Goal: Information Seeking & Learning: Learn about a topic

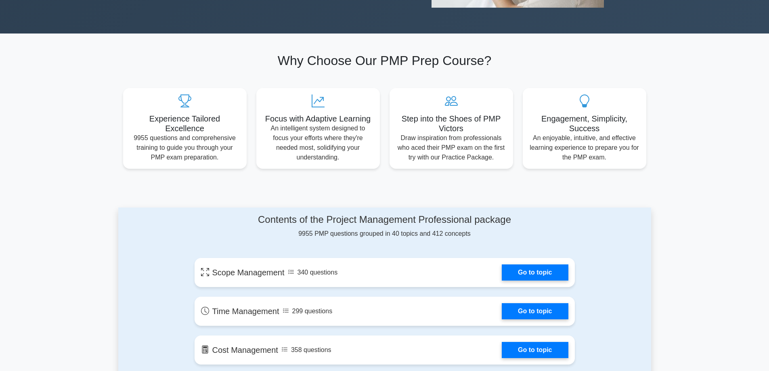
scroll to position [363, 0]
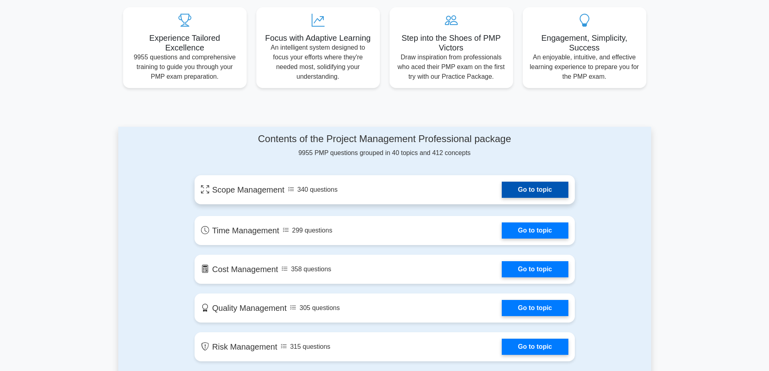
click at [502, 182] on link "Go to topic" at bounding box center [535, 190] width 66 height 16
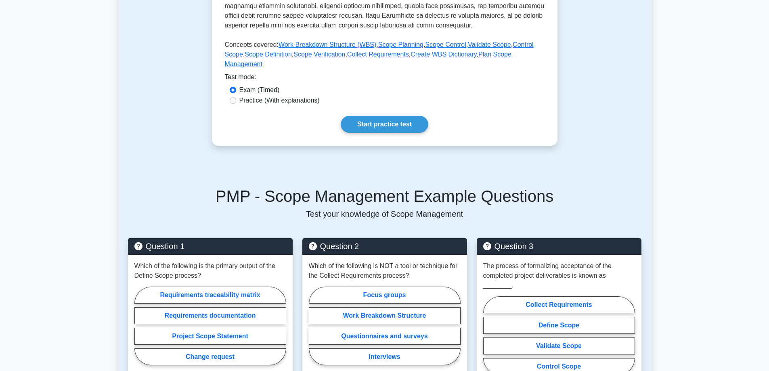
click at [251, 96] on label "Practice (With explanations)" at bounding box center [279, 101] width 80 height 10
click at [236, 97] on input "Practice (With explanations)" at bounding box center [233, 100] width 6 height 6
radio input "true"
click at [371, 122] on link "Start practice test" at bounding box center [385, 124] width 88 height 17
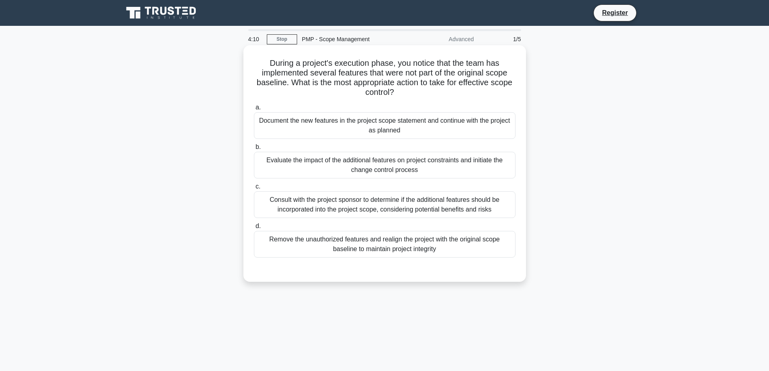
click at [347, 161] on div "Evaluate the impact of the additional features on project constraints and initi…" at bounding box center [385, 165] width 262 height 27
click at [254, 150] on input "b. Evaluate the impact of the additional features on project constraints and in…" at bounding box center [254, 146] width 0 height 5
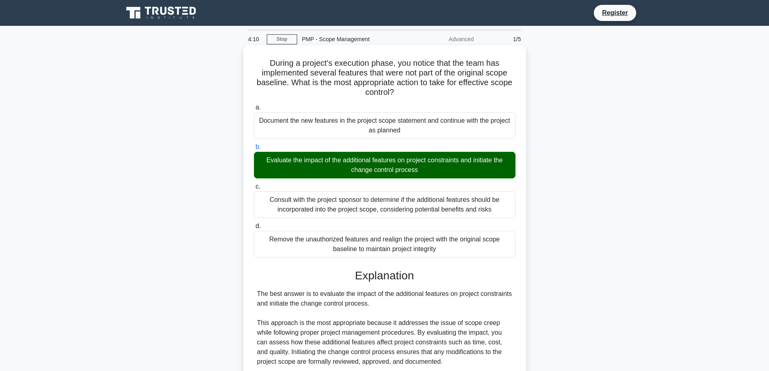
click at [370, 165] on div "Evaluate the impact of the additional features on project constraints and initi…" at bounding box center [385, 165] width 262 height 27
click at [254, 150] on input "b. Evaluate the impact of the additional features on project constraints and in…" at bounding box center [254, 146] width 0 height 5
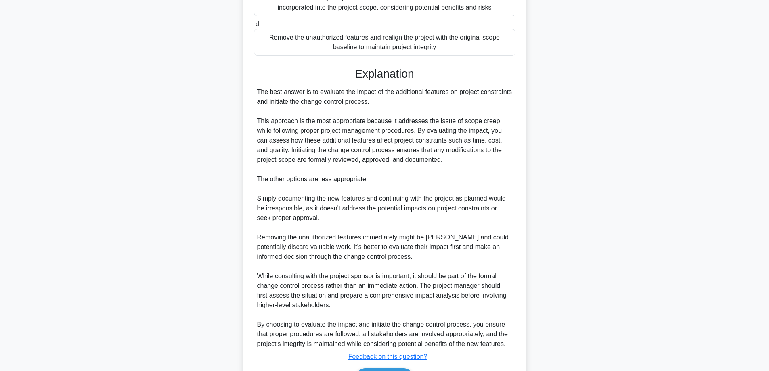
scroll to position [263, 0]
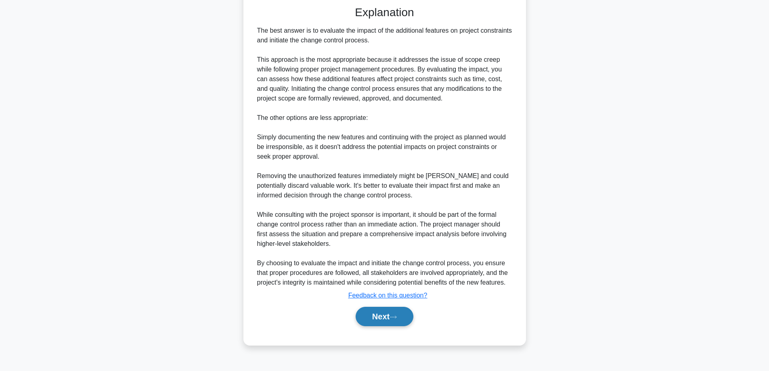
click at [394, 313] on button "Next" at bounding box center [385, 316] width 58 height 19
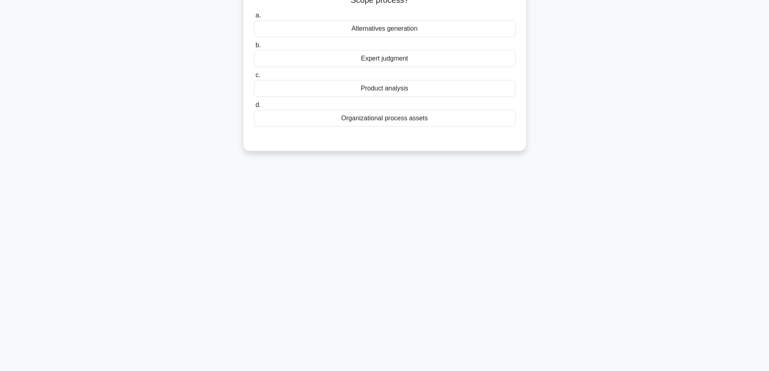
scroll to position [0, 0]
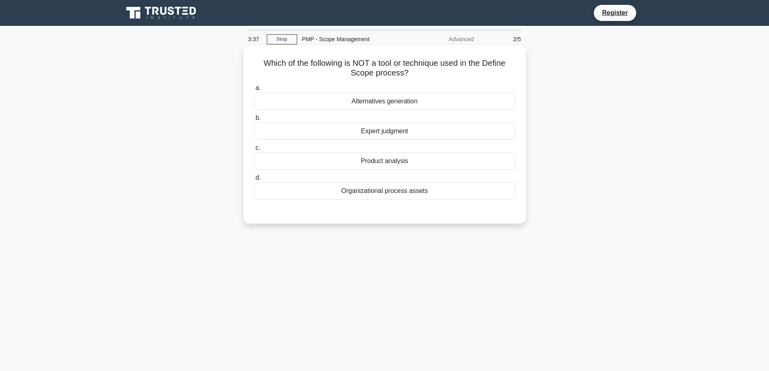
click at [381, 195] on div "Organizational process assets" at bounding box center [385, 190] width 262 height 17
click at [254, 180] on input "d. Organizational process assets" at bounding box center [254, 177] width 0 height 5
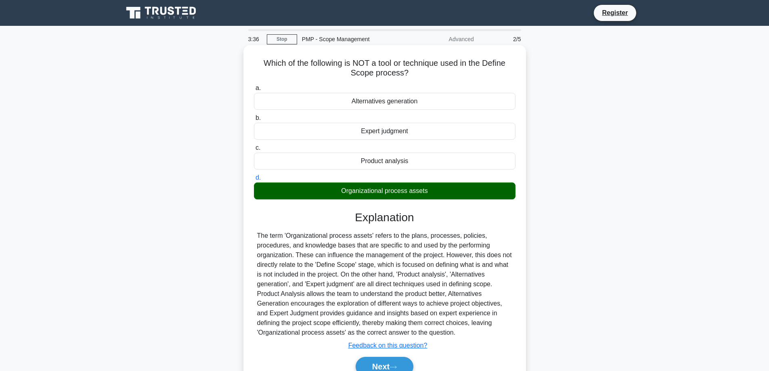
scroll to position [75, 0]
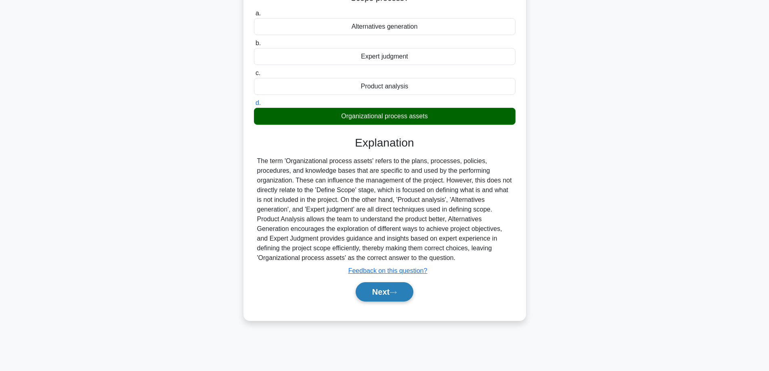
click at [395, 293] on icon at bounding box center [393, 292] width 6 height 2
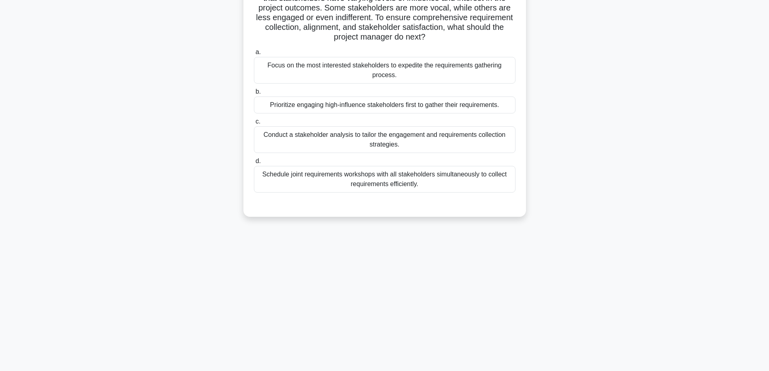
scroll to position [0, 0]
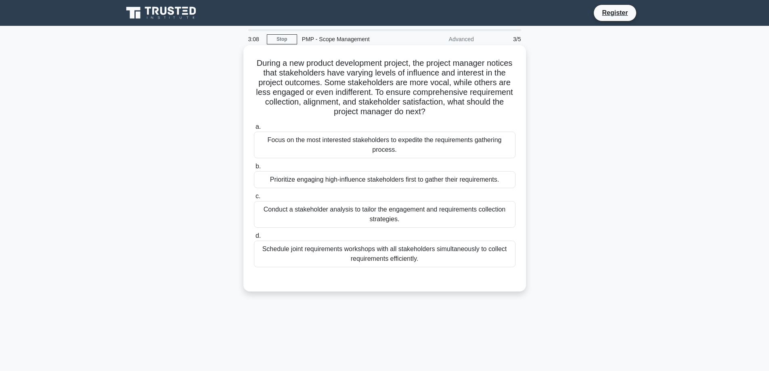
click at [375, 204] on div "Conduct a stakeholder analysis to tailor the engagement and requirements collec…" at bounding box center [385, 214] width 262 height 27
click at [254, 199] on input "c. Conduct a stakeholder analysis to tailor the engagement and requirements col…" at bounding box center [254, 196] width 0 height 5
